Goal: Task Accomplishment & Management: Manage account settings

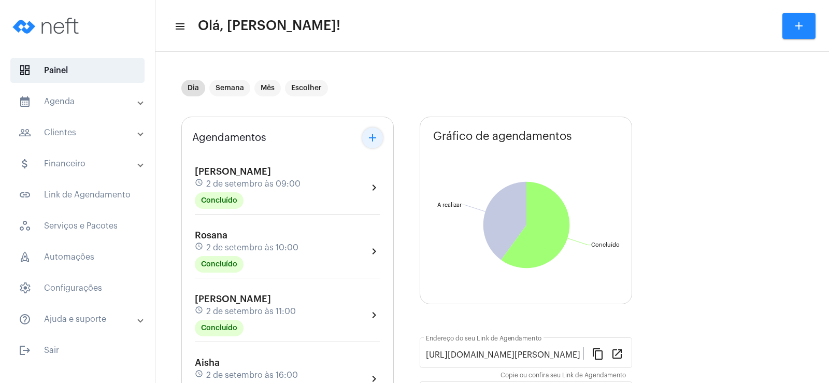
click at [376, 136] on mat-icon "add" at bounding box center [372, 138] width 12 height 12
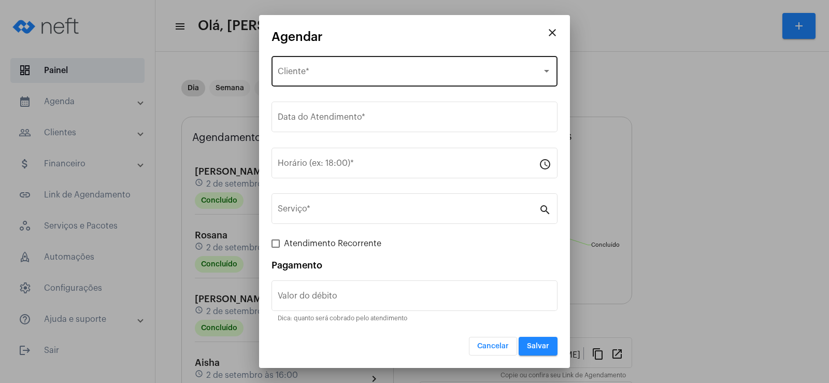
click at [326, 78] on div "Selecione o Cliente Cliente *" at bounding box center [414, 70] width 273 height 33
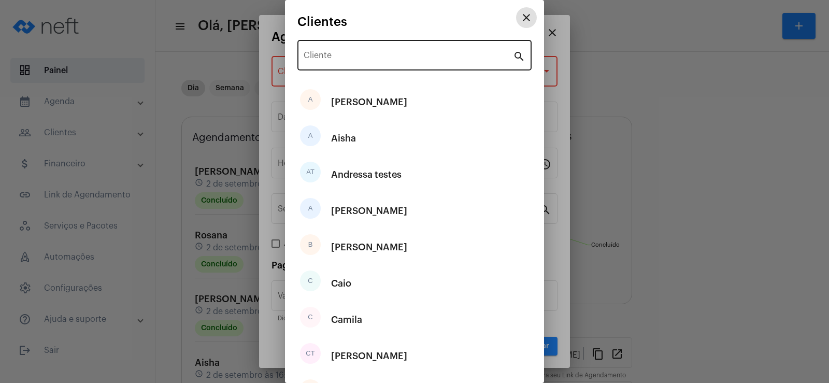
click at [343, 53] on input "Cliente" at bounding box center [407, 57] width 209 height 9
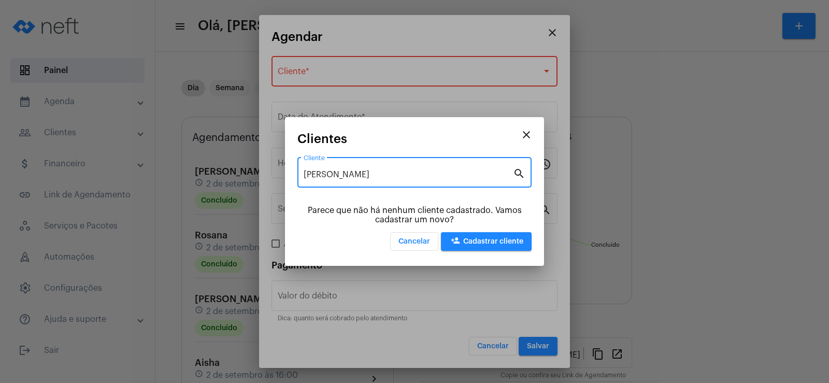
type input "[PERSON_NAME]"
click at [481, 239] on span "person_add Cadastrar cliente" at bounding box center [486, 241] width 74 height 7
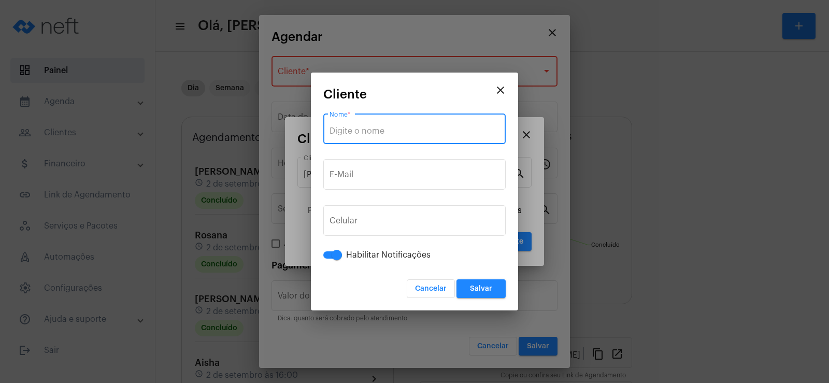
click at [350, 132] on input "Nome *" at bounding box center [414, 130] width 170 height 9
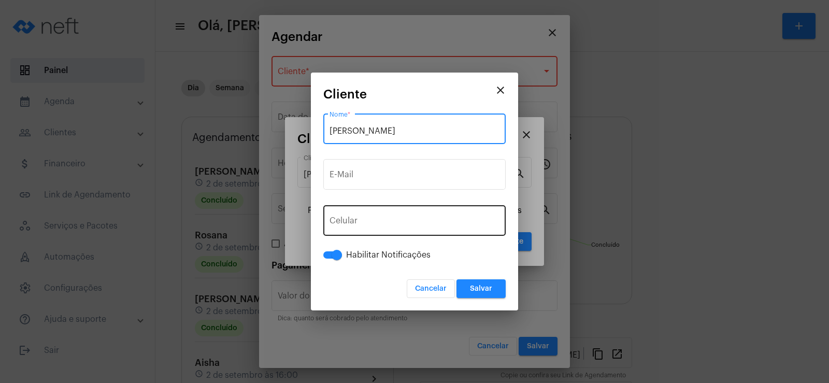
type input "[PERSON_NAME]"
click at [353, 225] on span "+55" at bounding box center [359, 223] width 13 height 8
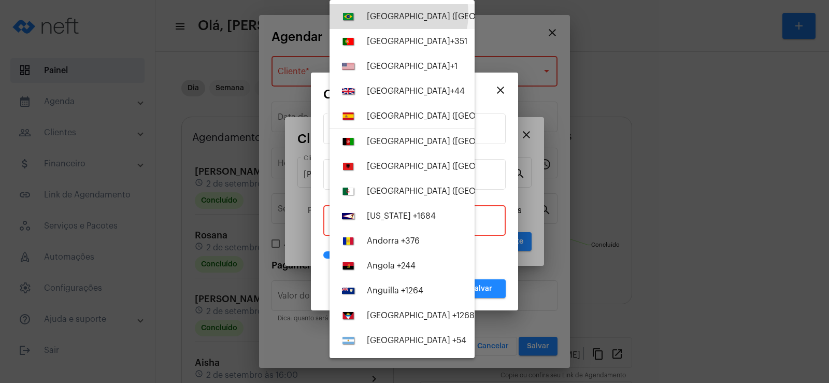
click at [390, 14] on div "[GEOGRAPHIC_DATA] ([GEOGRAPHIC_DATA]) +55" at bounding box center [460, 16] width 187 height 9
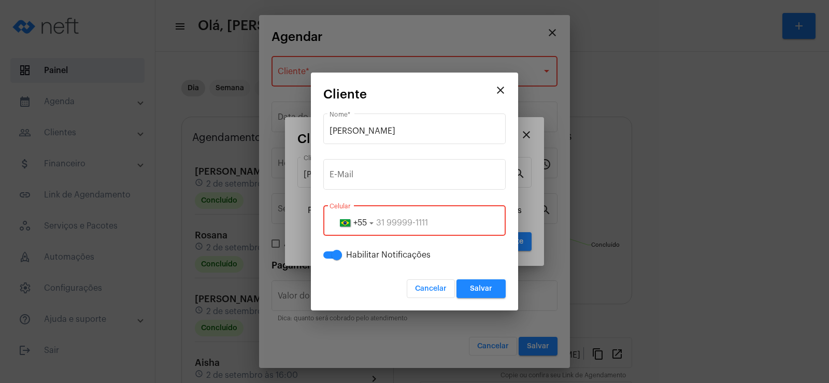
click at [379, 223] on input "tel" at bounding box center [414, 222] width 170 height 9
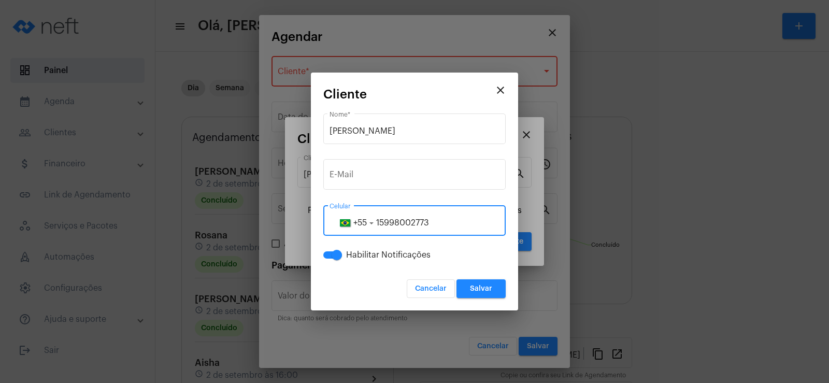
type input "15998002773"
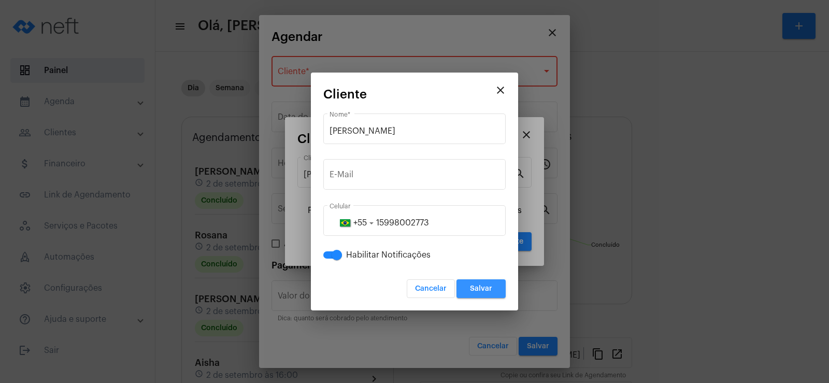
click at [471, 286] on span "Salvar" at bounding box center [481, 288] width 22 height 7
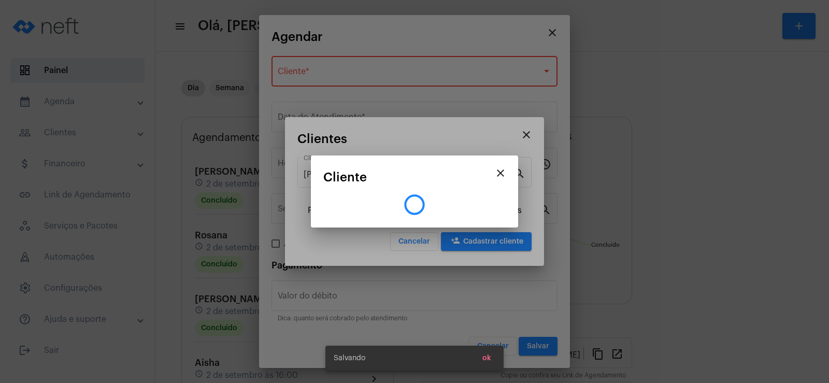
type input "R$"
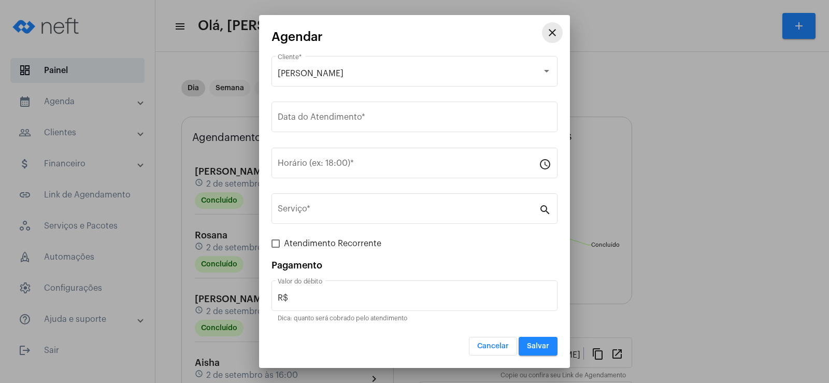
click at [550, 28] on mat-icon "close" at bounding box center [552, 32] width 12 height 12
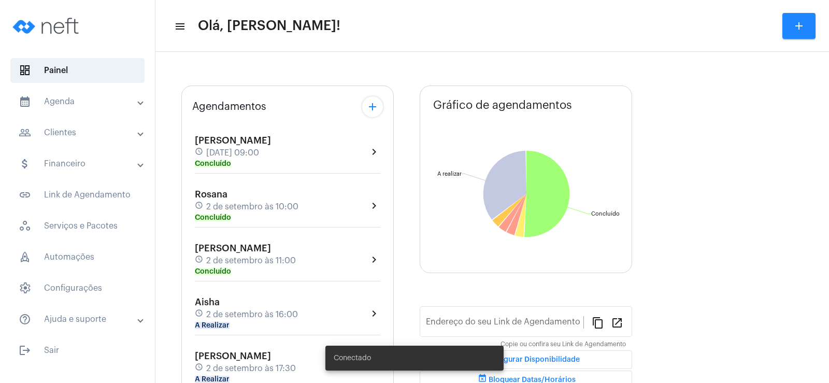
type input "[URL][DOMAIN_NAME][PERSON_NAME]"
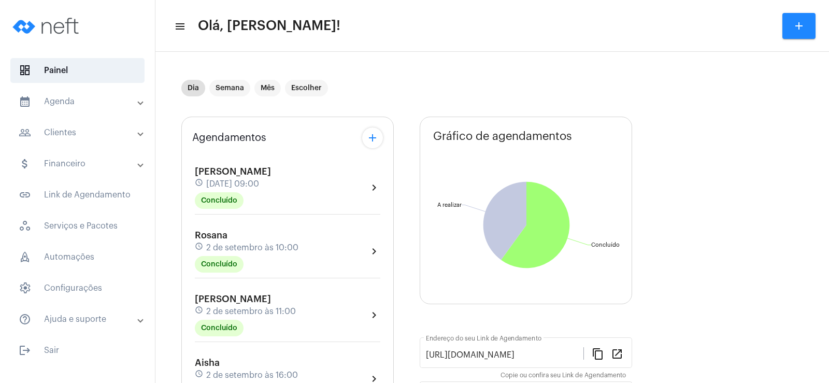
click at [371, 139] on mat-icon "add" at bounding box center [372, 138] width 12 height 12
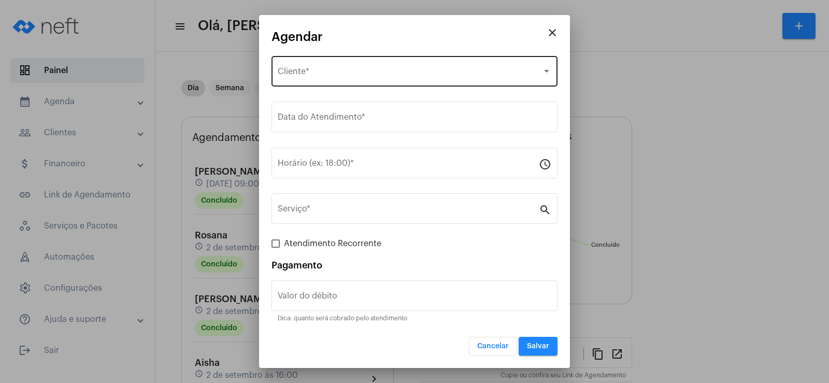
click at [327, 68] on div "Selecione o Cliente Cliente *" at bounding box center [414, 70] width 273 height 33
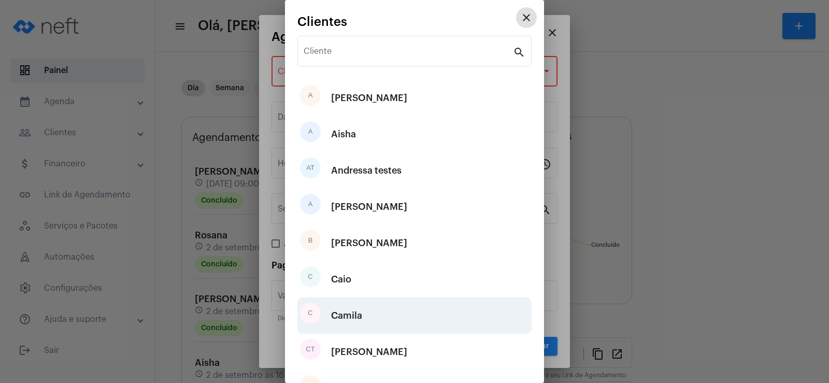
scroll to position [104, 0]
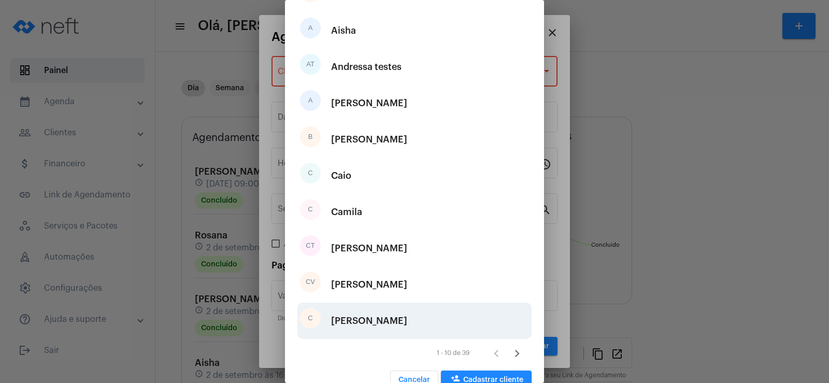
click at [369, 322] on div "C Cláudio" at bounding box center [414, 320] width 234 height 36
type input "R$"
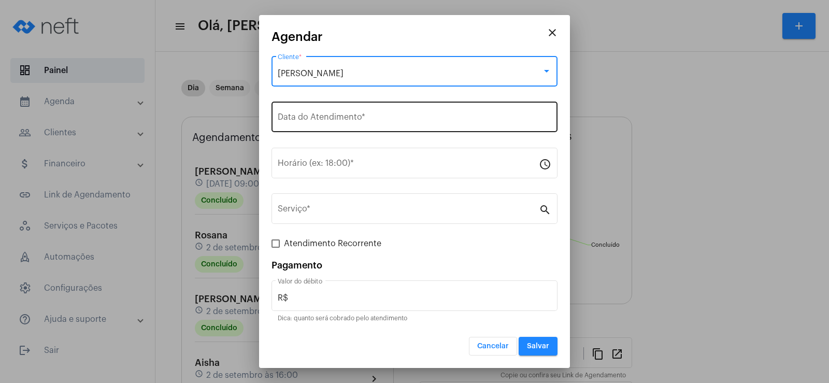
click at [314, 100] on div "Data do Atendimento *" at bounding box center [414, 115] width 273 height 33
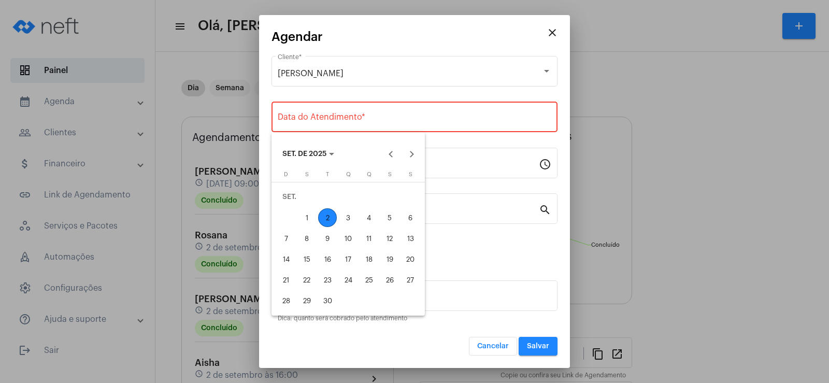
click at [328, 216] on div "2" at bounding box center [327, 217] width 19 height 19
type input "02/09/2025"
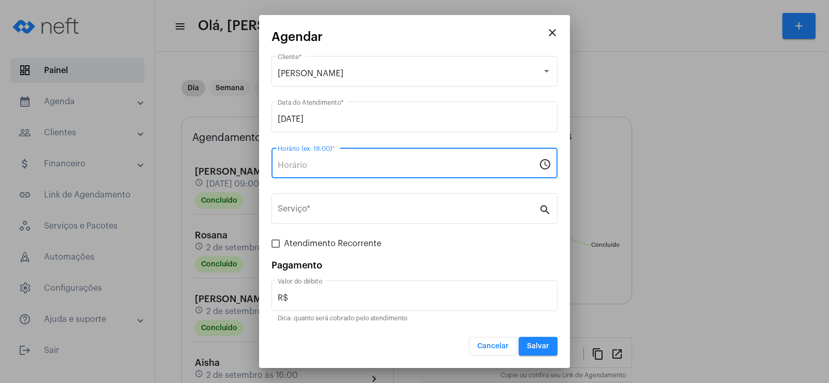
click at [289, 165] on input "Horário (ex: 18:00) *" at bounding box center [408, 165] width 261 height 9
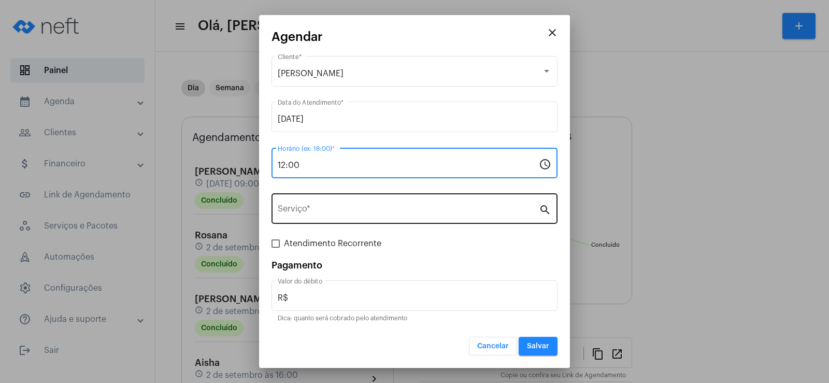
type input "12:00"
click at [316, 211] on input "Serviço *" at bounding box center [408, 210] width 261 height 9
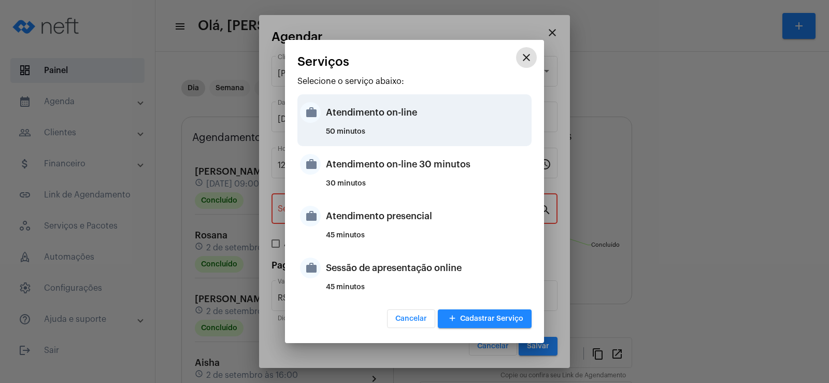
click at [364, 112] on div "Atendimento on-line" at bounding box center [427, 112] width 203 height 31
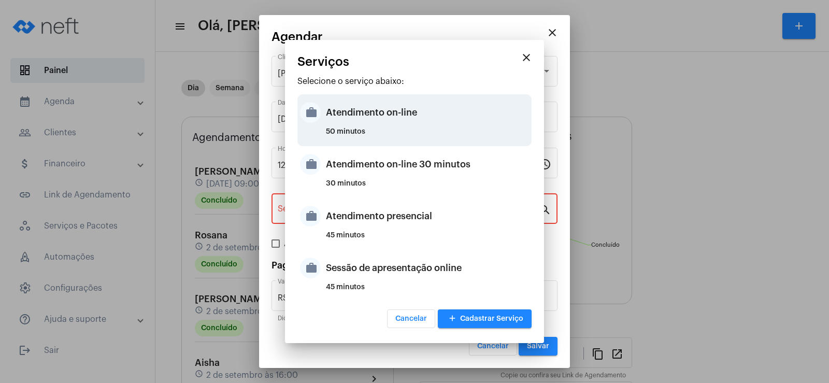
type input "Atendimento on-line"
type input "R$ 0"
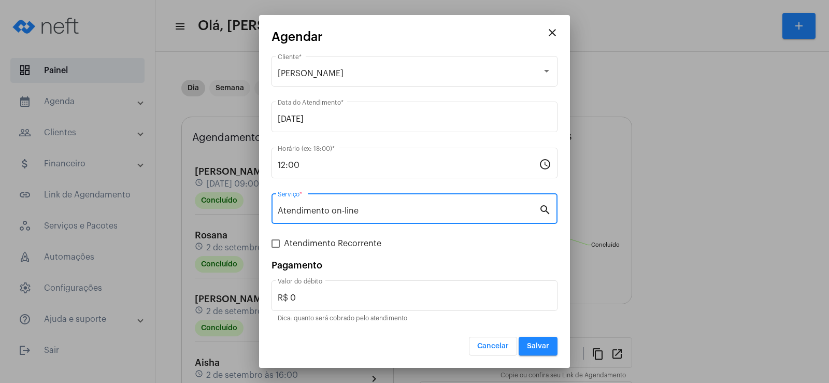
click at [371, 206] on div "Atendimento on-line Serviço *" at bounding box center [408, 207] width 261 height 33
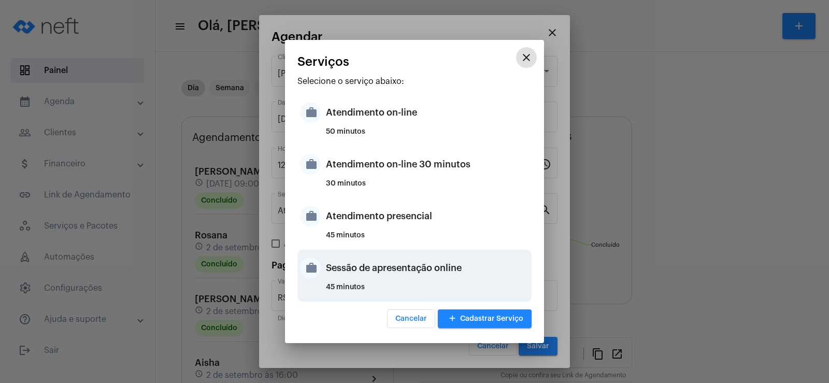
click at [380, 271] on div "Sessão de apresentação online" at bounding box center [427, 267] width 203 height 31
type input "Sessão de apresentação online"
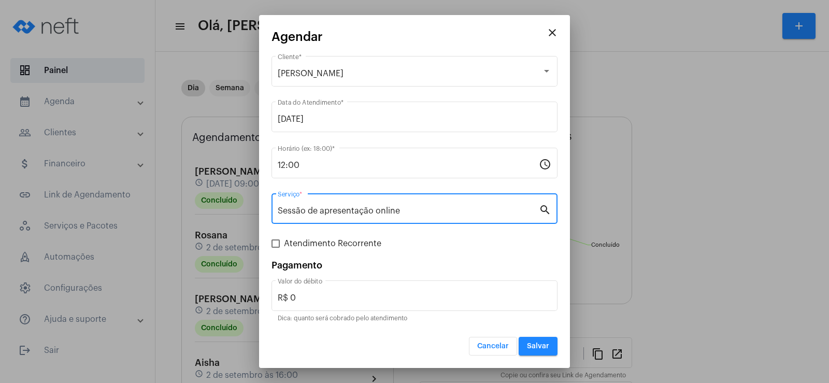
click at [542, 349] on span "Salvar" at bounding box center [538, 345] width 22 height 7
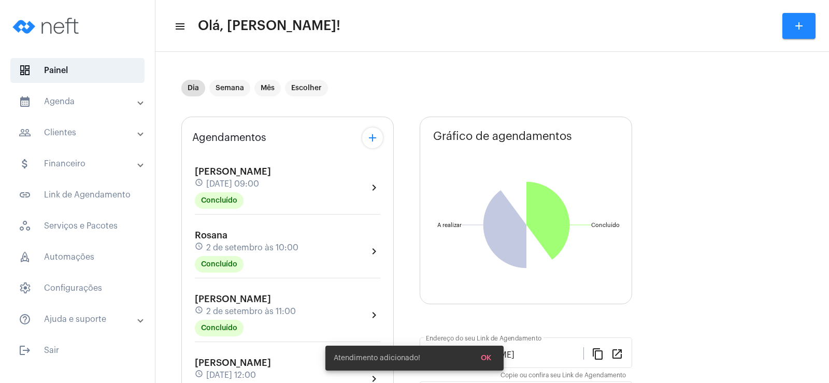
scroll to position [155, 0]
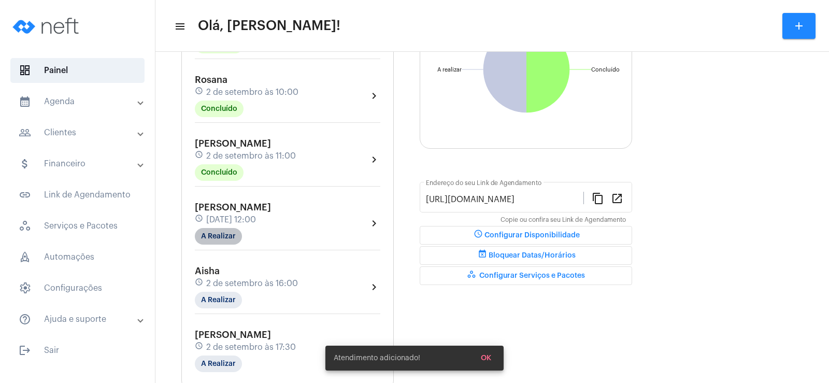
click at [220, 228] on mat-chip "A Realizar" at bounding box center [218, 236] width 47 height 17
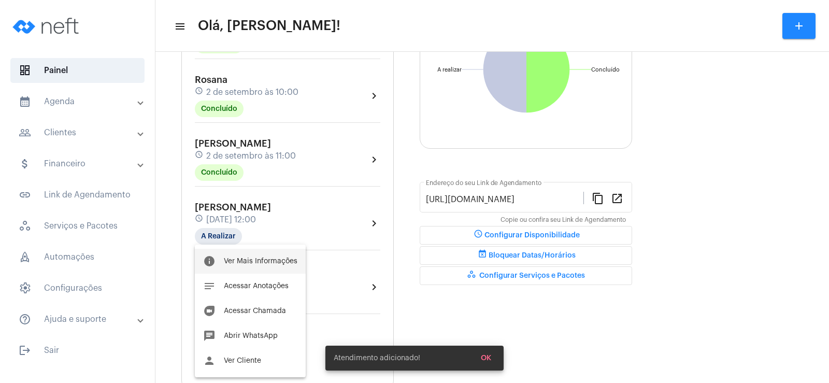
click at [237, 254] on button "info Ver Mais Informações" at bounding box center [250, 261] width 111 height 25
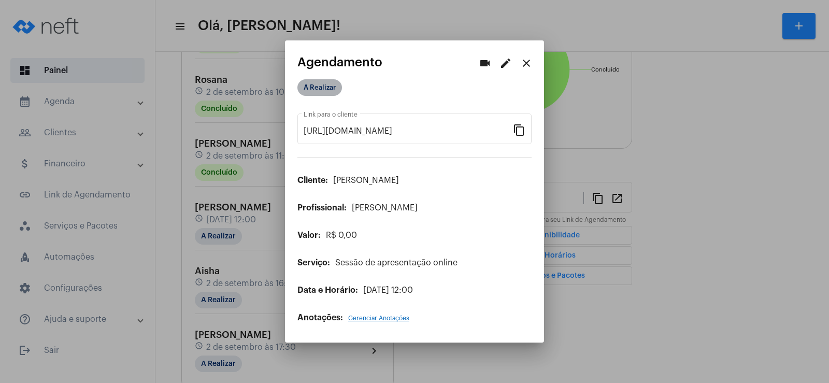
click at [314, 83] on mat-chip "A Realizar" at bounding box center [319, 87] width 45 height 17
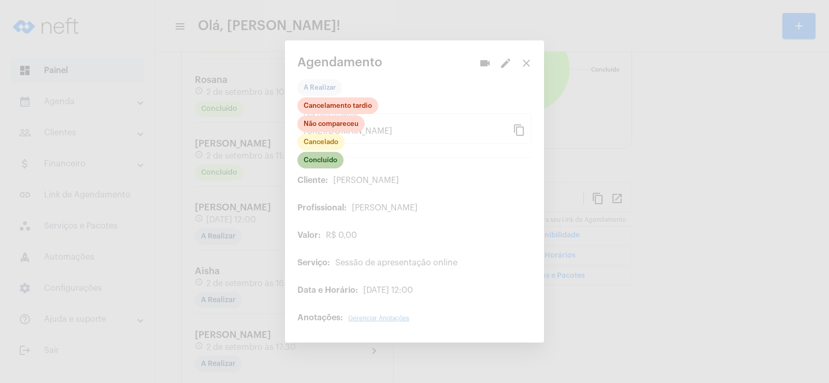
click at [314, 157] on mat-chip "Concluído" at bounding box center [320, 160] width 46 height 17
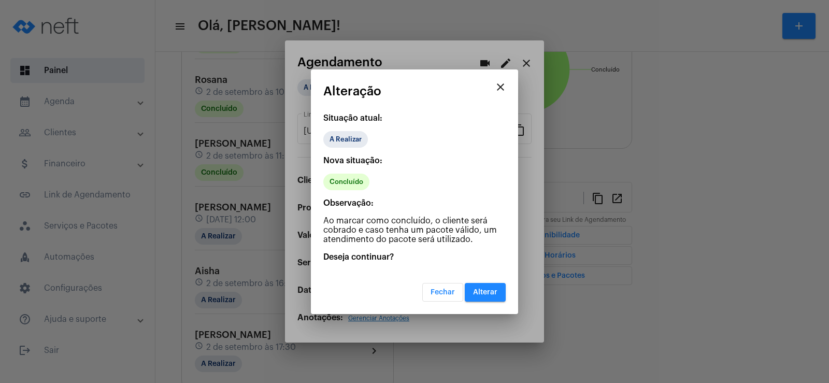
click at [496, 294] on span "Alterar" at bounding box center [485, 291] width 24 height 7
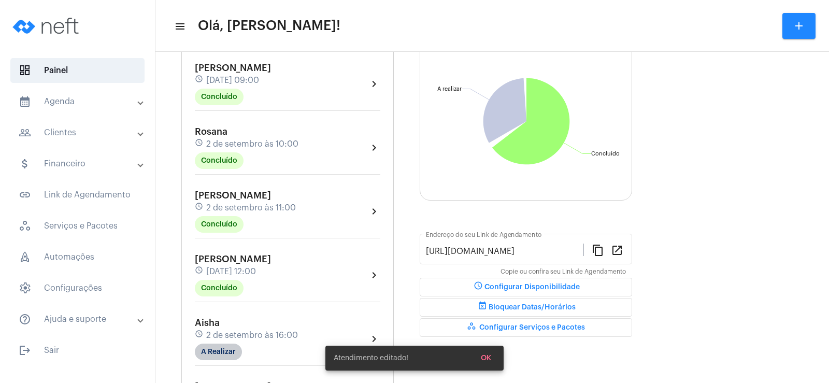
scroll to position [155, 0]
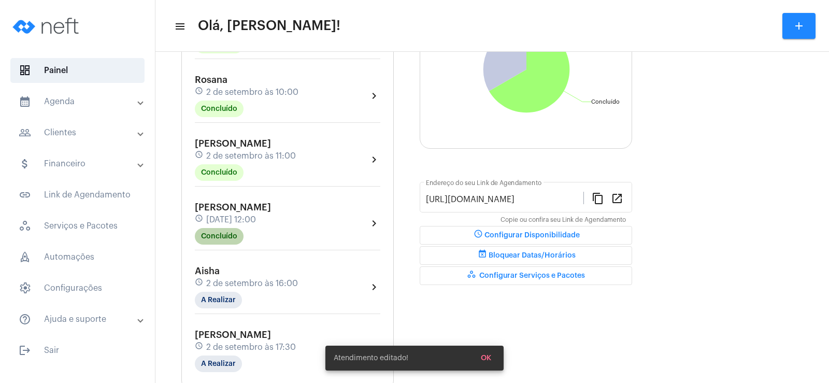
click at [224, 233] on mat-chip "Concluído" at bounding box center [219, 236] width 49 height 17
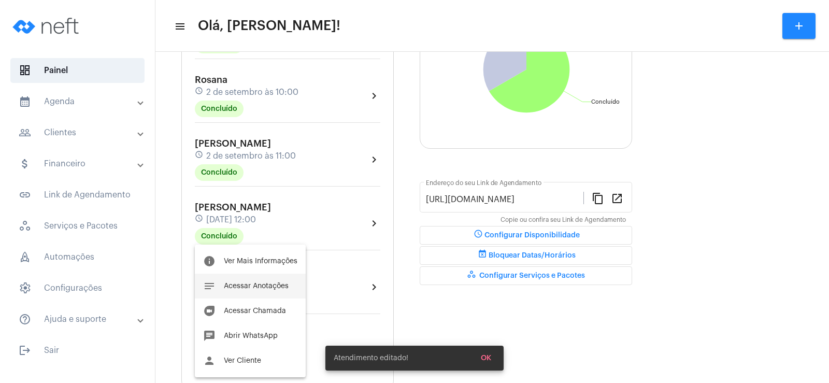
click at [250, 280] on button "notes Acessar Anotações" at bounding box center [250, 285] width 111 height 25
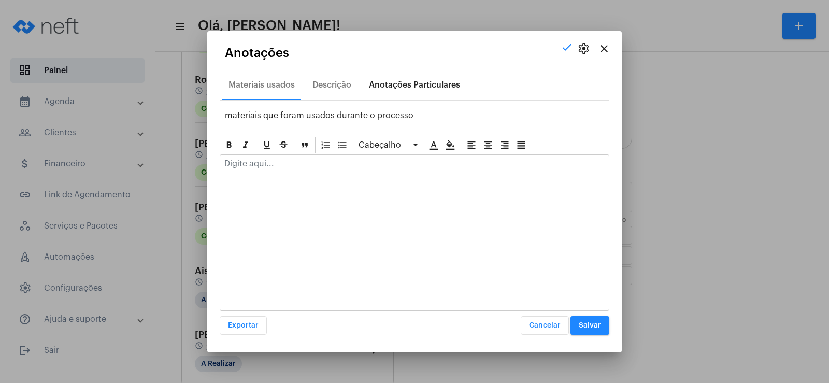
click at [429, 86] on div "Anotações Particulares" at bounding box center [414, 84] width 91 height 9
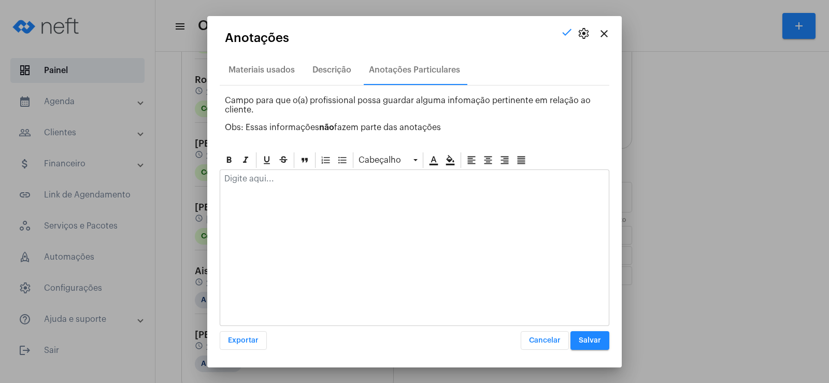
click at [306, 185] on div at bounding box center [414, 181] width 388 height 23
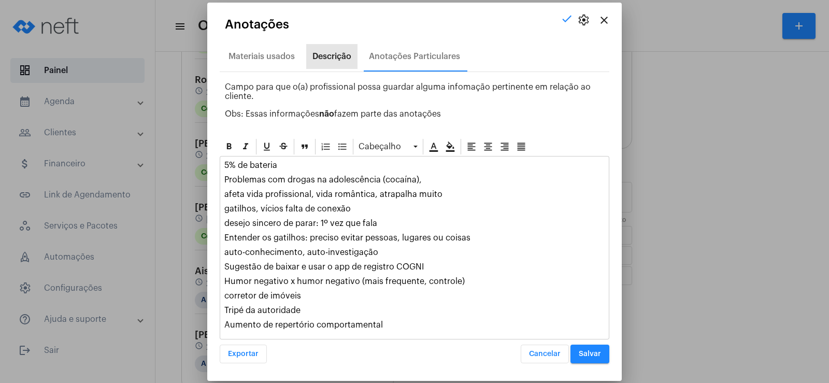
click at [331, 58] on div "Descrição" at bounding box center [331, 56] width 39 height 9
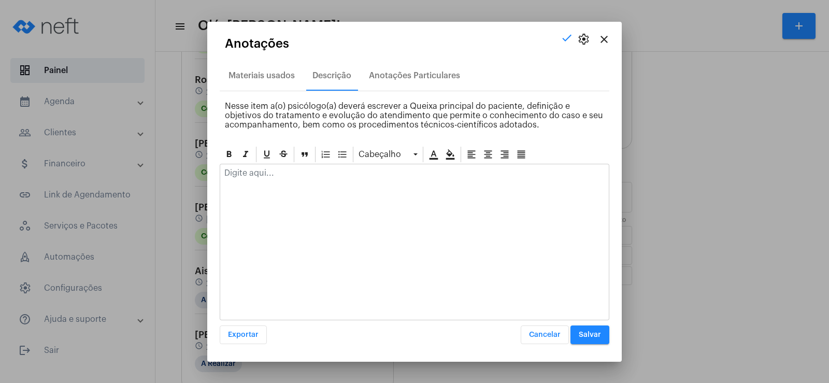
click at [280, 181] on div at bounding box center [414, 175] width 388 height 23
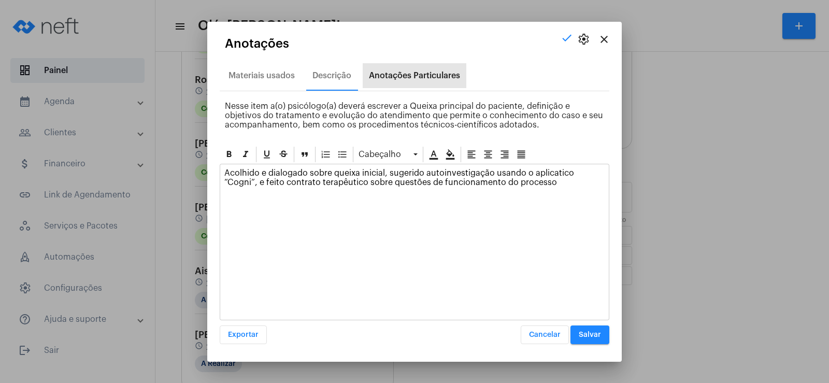
click at [430, 79] on div "Anotações Particulares" at bounding box center [414, 75] width 91 height 9
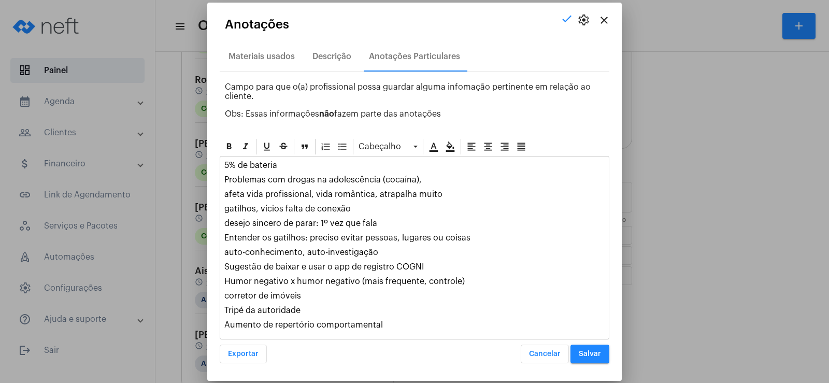
click at [591, 350] on span "Salvar" at bounding box center [589, 353] width 22 height 7
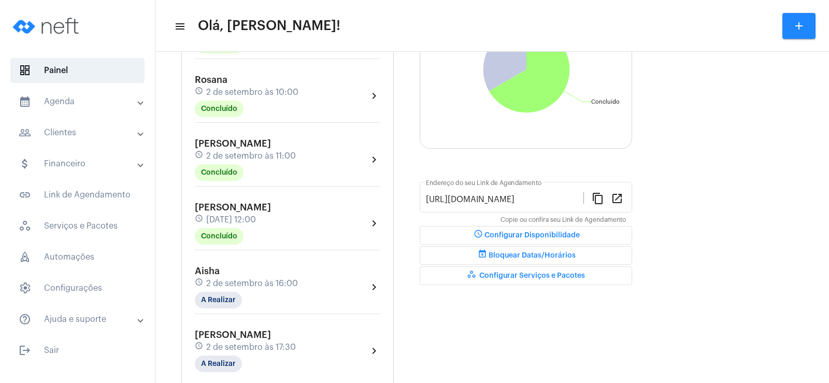
click at [744, 123] on div "Agendamentos add Rafael schedule 2 de setembro às 09:00 Concluído chevron_right…" at bounding box center [491, 333] width 621 height 760
